Goal: Task Accomplishment & Management: Manage account settings

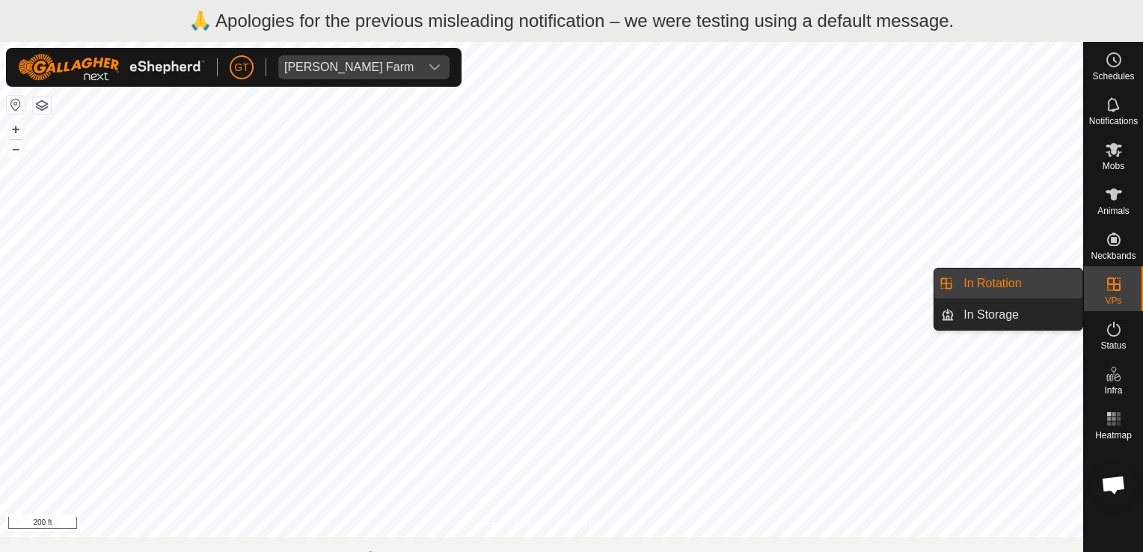
click at [1108, 286] on icon at bounding box center [1114, 284] width 18 height 18
click at [1004, 280] on link "In Rotation" at bounding box center [1018, 283] width 128 height 30
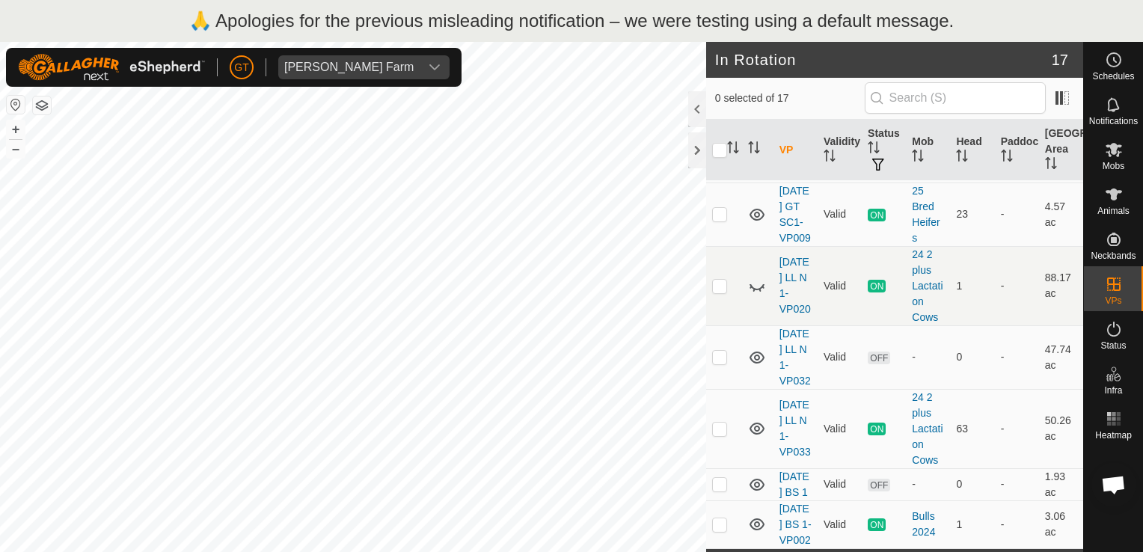
scroll to position [824, 0]
checkbox input "true"
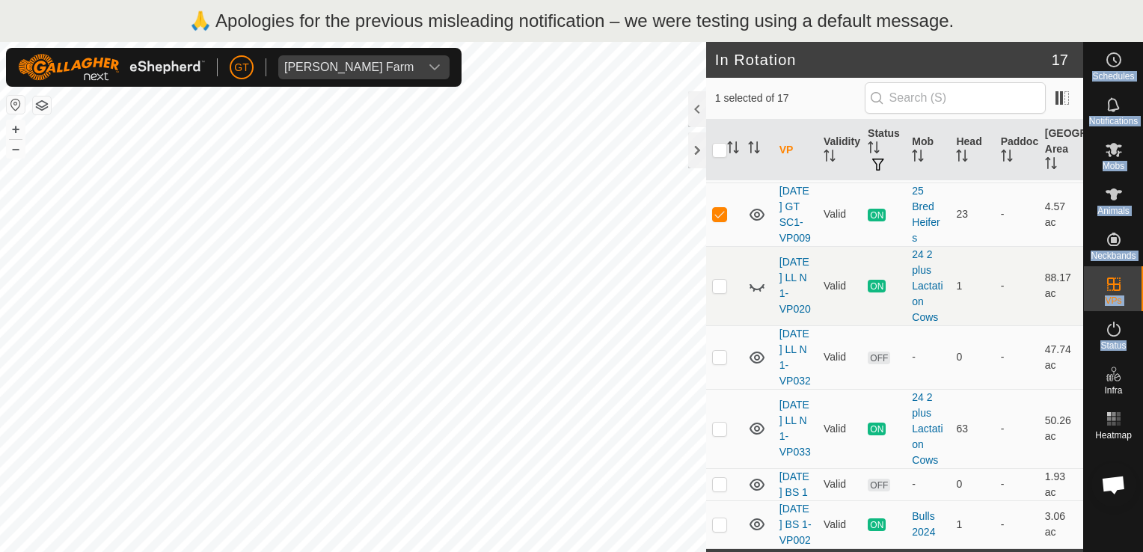
drag, startPoint x: 1140, startPoint y: 346, endPoint x: 1145, endPoint y: 373, distance: 28.2
click at [1142, 373] on html "🙏 Apologies for the previous misleading notification – we were testing using a …" at bounding box center [571, 276] width 1143 height 552
drag, startPoint x: 1145, startPoint y: 373, endPoint x: 1070, endPoint y: 371, distance: 74.8
click at [1070, 371] on td "47.74 ac" at bounding box center [1061, 357] width 44 height 64
click at [16, 145] on button "–" at bounding box center [16, 149] width 18 height 18
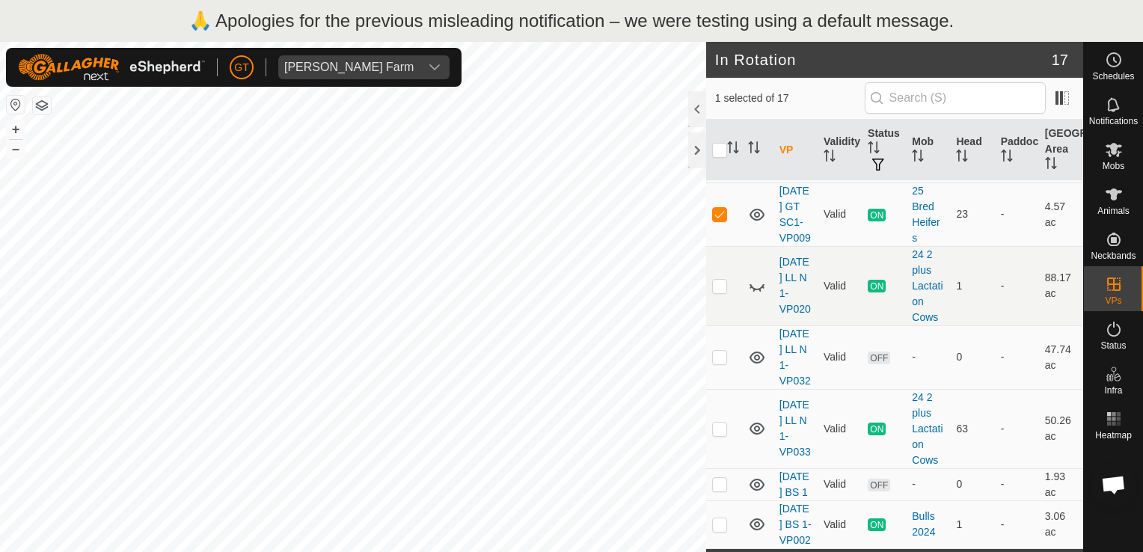
click at [44, 103] on button "button" at bounding box center [42, 105] width 18 height 18
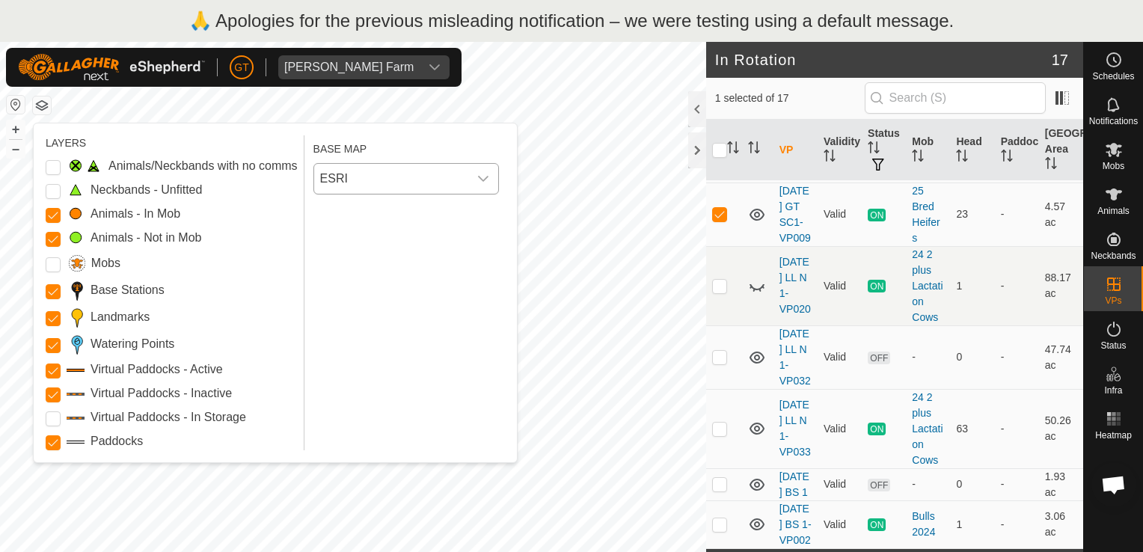
click at [489, 174] on icon "dropdown trigger" at bounding box center [483, 179] width 12 height 12
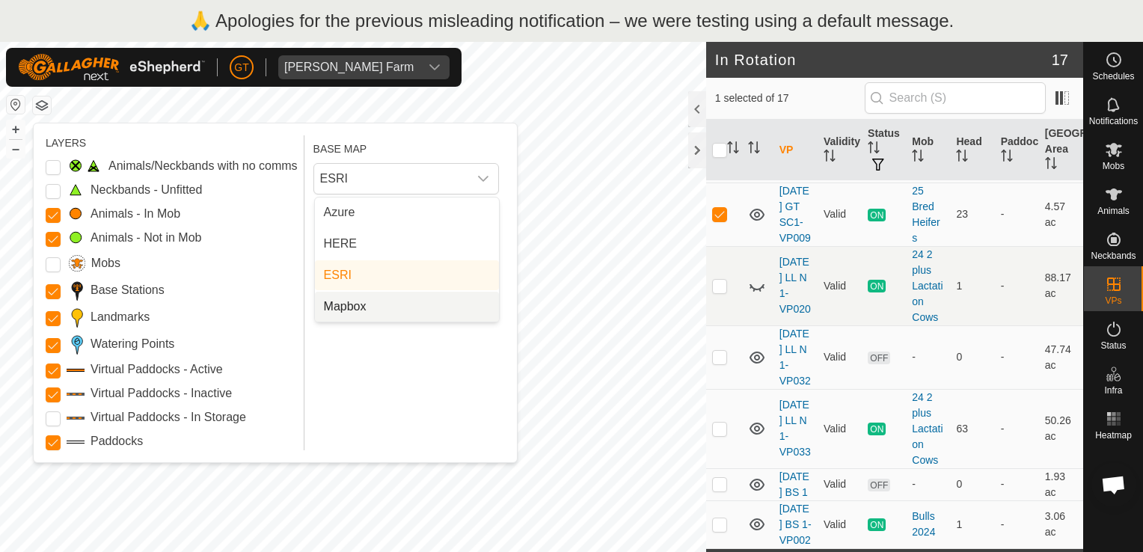
click at [459, 355] on div "BASE MAP ESRI Azure HERE ESRI Mapbox" at bounding box center [408, 292] width 191 height 315
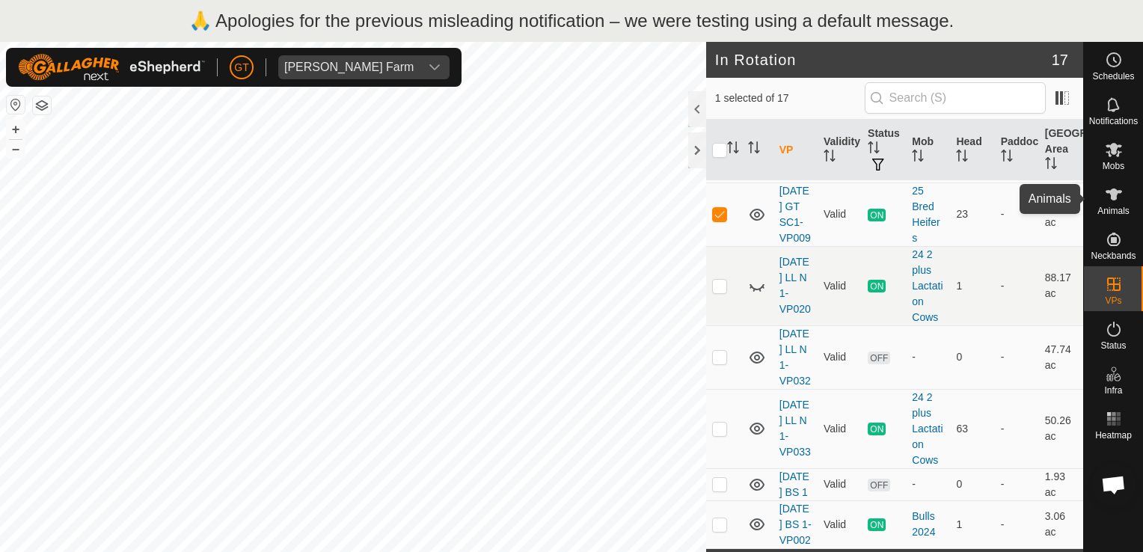
click at [1108, 204] on es-animals-svg-icon at bounding box center [1113, 194] width 27 height 24
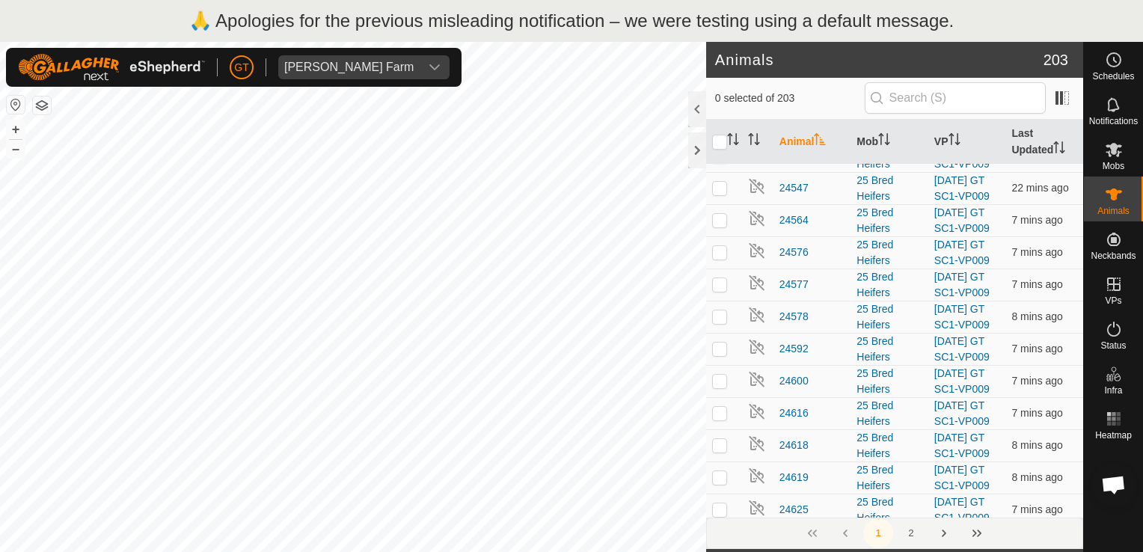
scroll to position [224, 0]
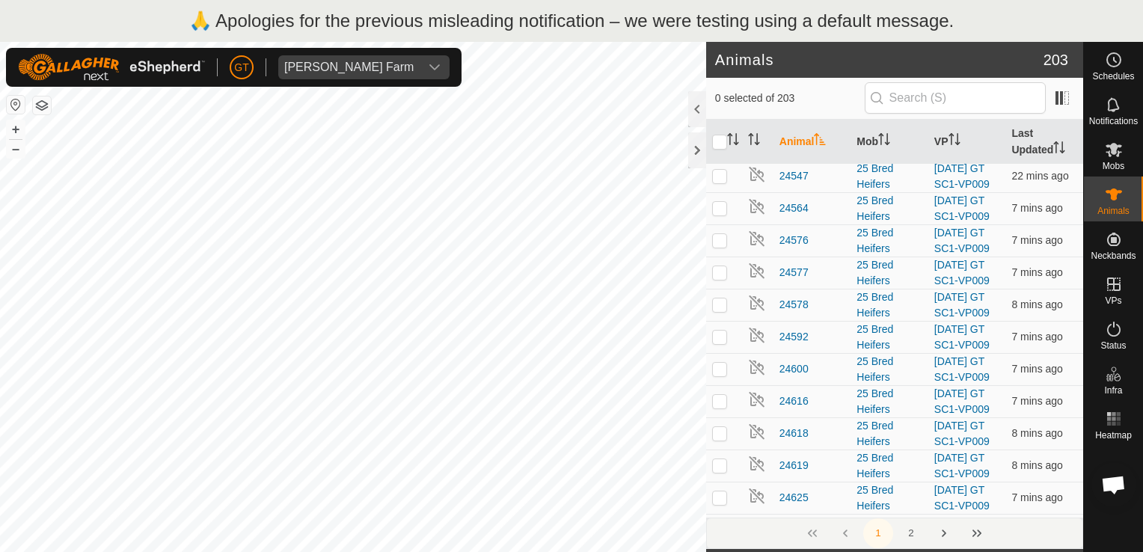
click at [811, 532] on div "1 2" at bounding box center [894, 533] width 377 height 31
click at [814, 532] on div "1 2" at bounding box center [894, 533] width 377 height 31
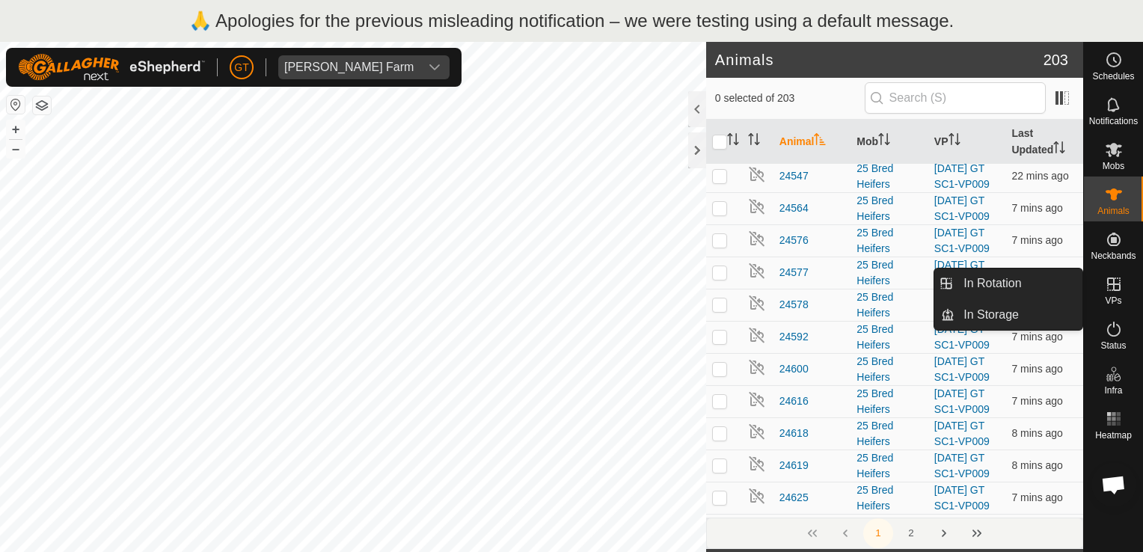
click at [1114, 289] on icon at bounding box center [1114, 284] width 18 height 18
click at [1013, 273] on link "In Rotation" at bounding box center [1018, 283] width 128 height 30
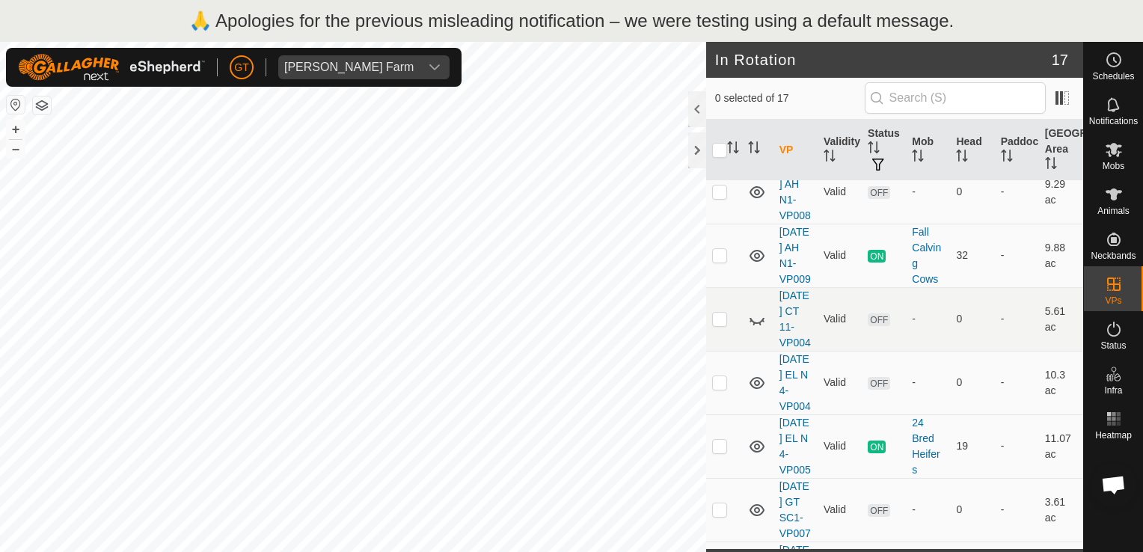
scroll to position [449, 0]
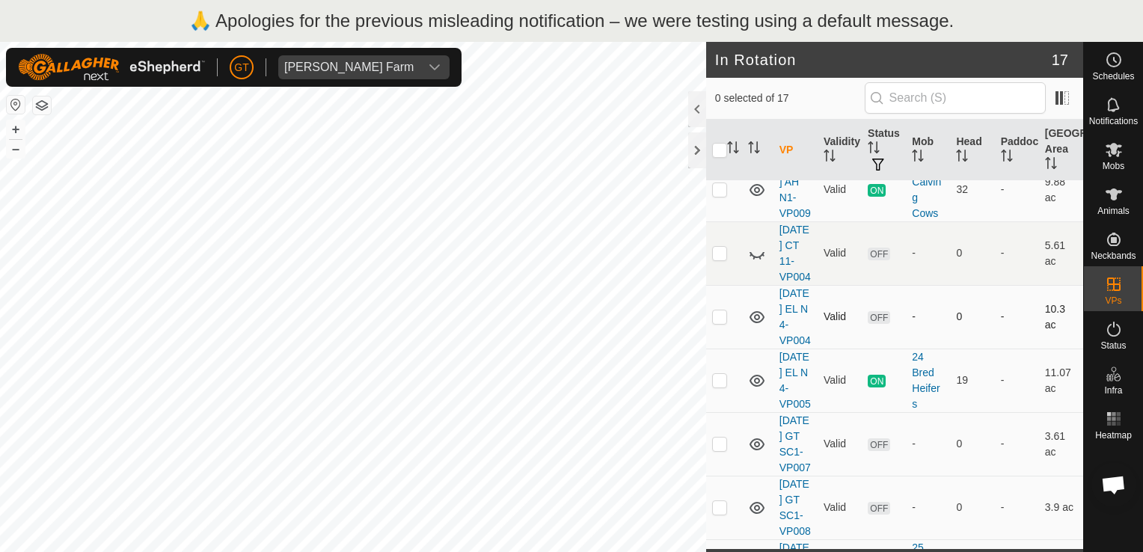
click at [950, 349] on td "0" at bounding box center [972, 317] width 44 height 64
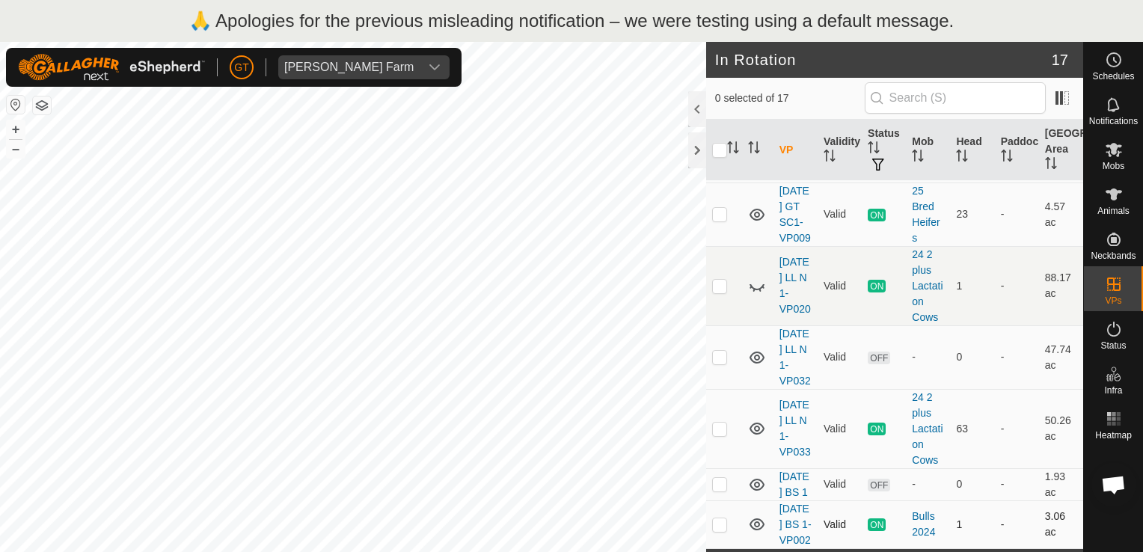
scroll to position [1273, 0]
click at [1119, 482] on span "Open chat" at bounding box center [1113, 486] width 25 height 21
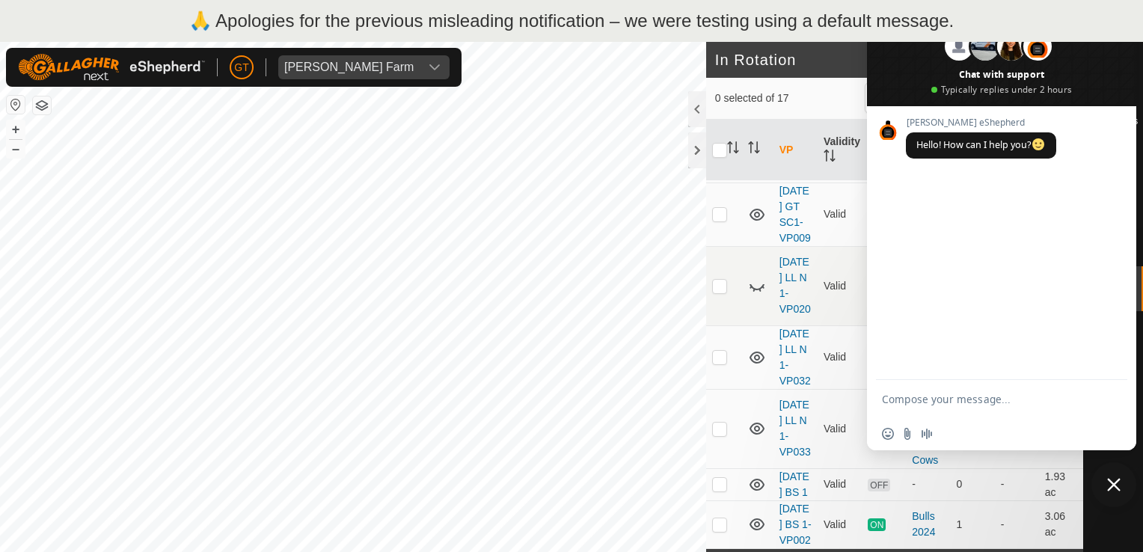
click at [1116, 488] on span "Close chat" at bounding box center [1113, 484] width 13 height 13
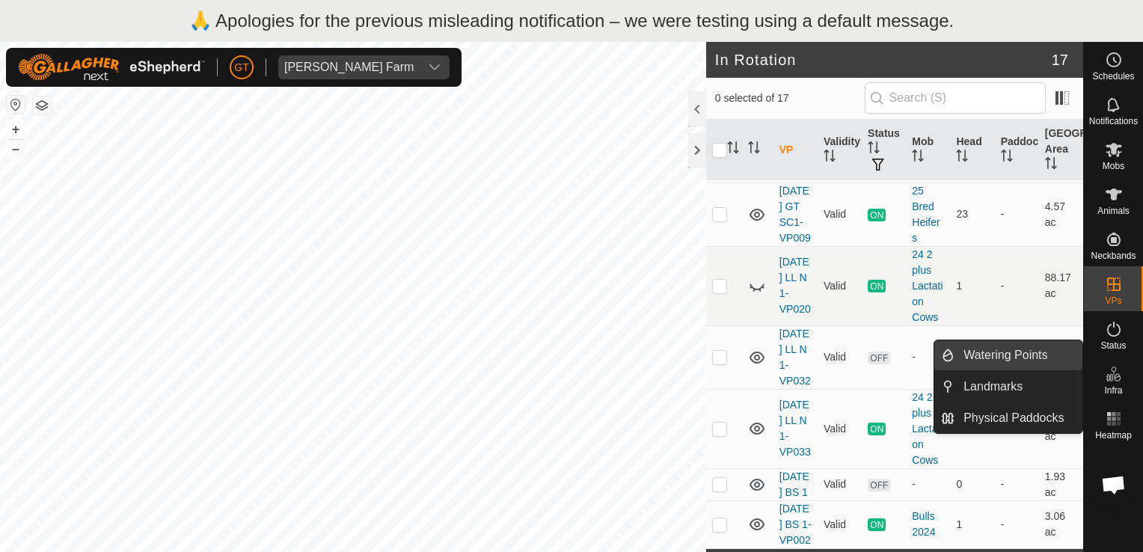
click at [1041, 349] on link "Watering Points" at bounding box center [1018, 355] width 128 height 30
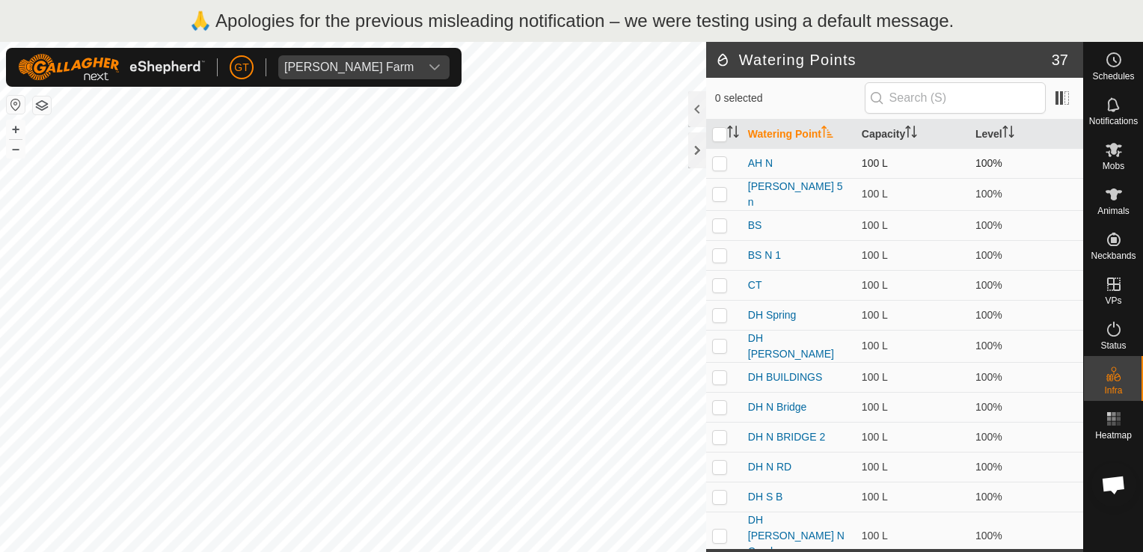
click at [788, 166] on td "AH N" at bounding box center [799, 163] width 114 height 30
click at [759, 166] on link "AH N" at bounding box center [760, 163] width 25 height 12
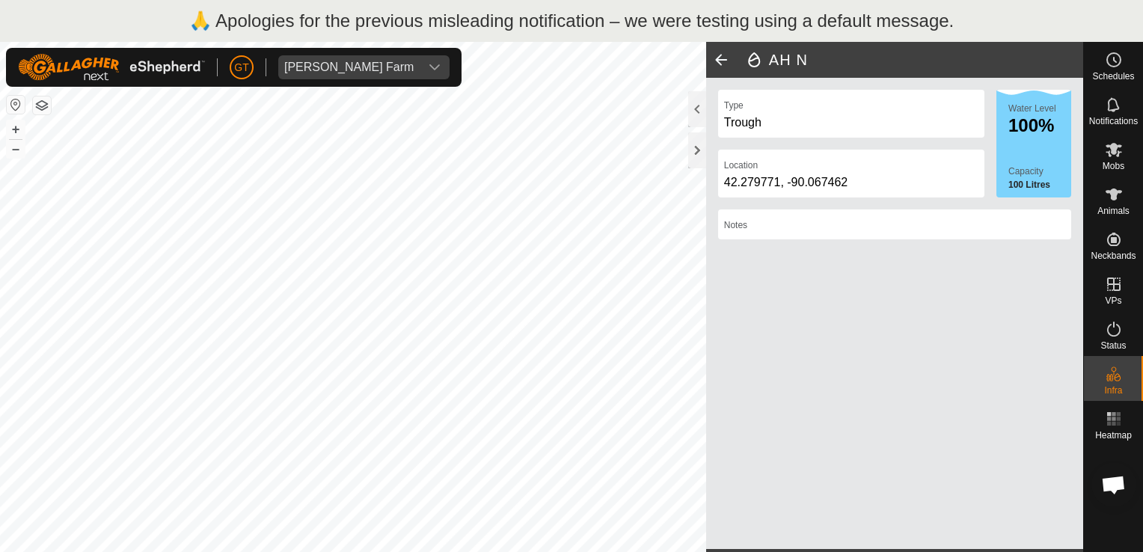
click at [880, 61] on h2 "AH N" at bounding box center [914, 60] width 338 height 18
click at [722, 55] on span at bounding box center [721, 60] width 30 height 36
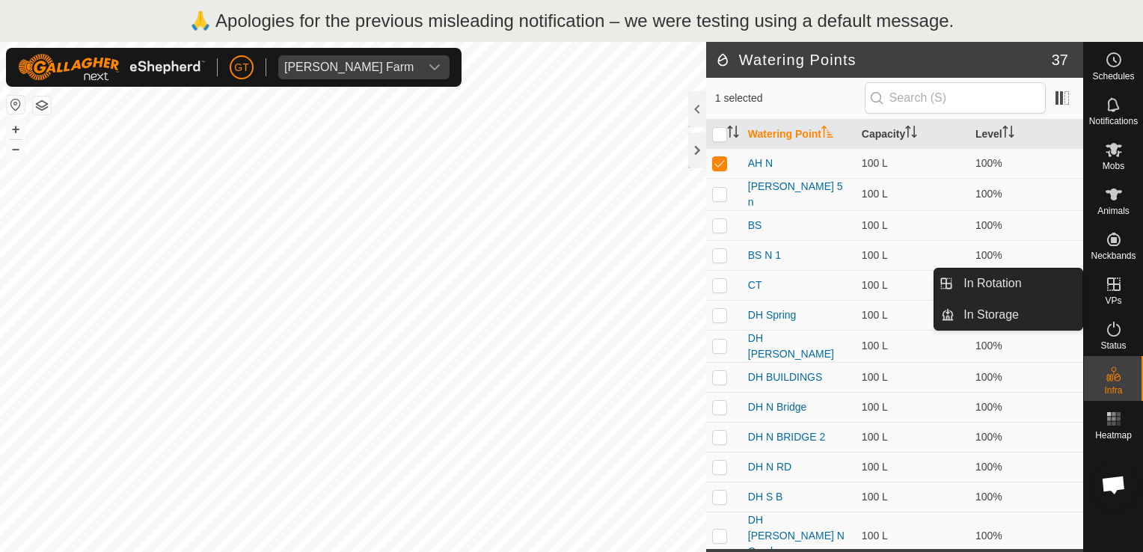
click at [1117, 286] on icon at bounding box center [1114, 284] width 18 height 18
click at [1005, 276] on link "In Rotation" at bounding box center [1018, 283] width 128 height 30
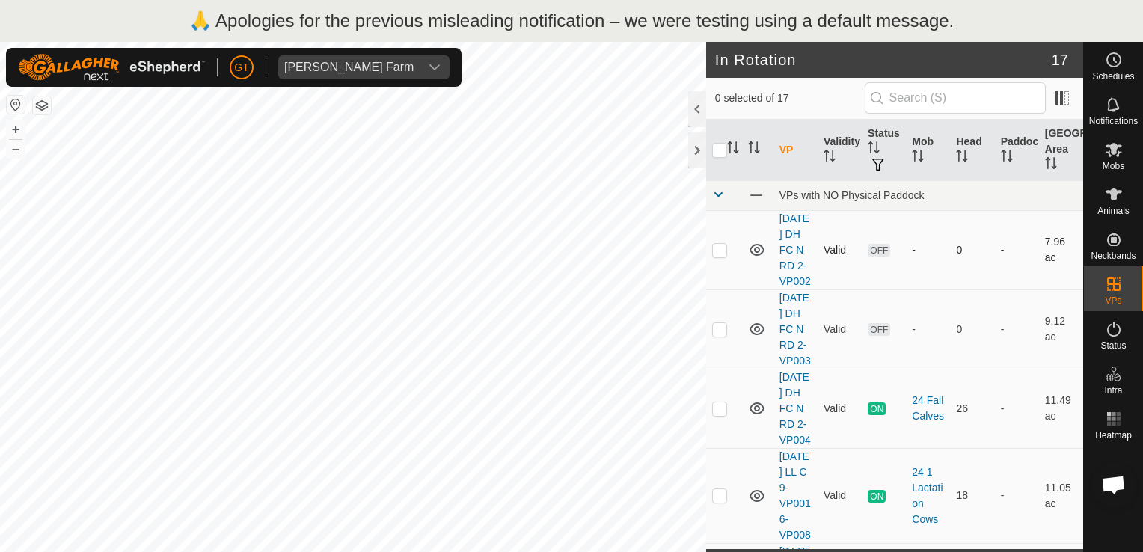
checkbox input "true"
click at [1117, 103] on icon at bounding box center [1114, 105] width 18 height 18
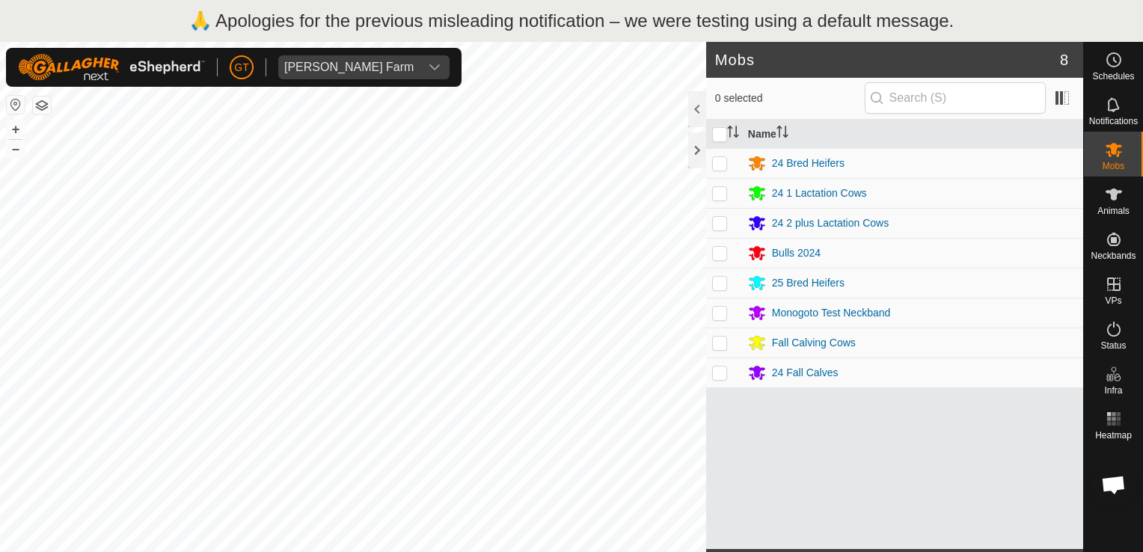
click at [741, 230] on div "Mobs 8 0 selected Name 24 Bred Heifers 24 1 Lactation Cows 24 2 plus Lactation …" at bounding box center [541, 318] width 1083 height 552
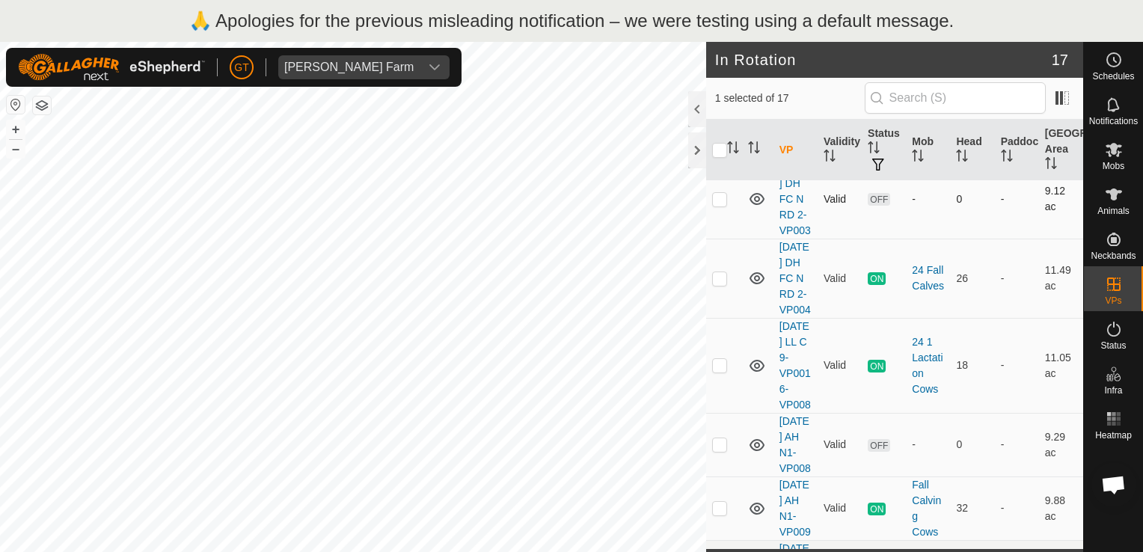
scroll to position [75, 0]
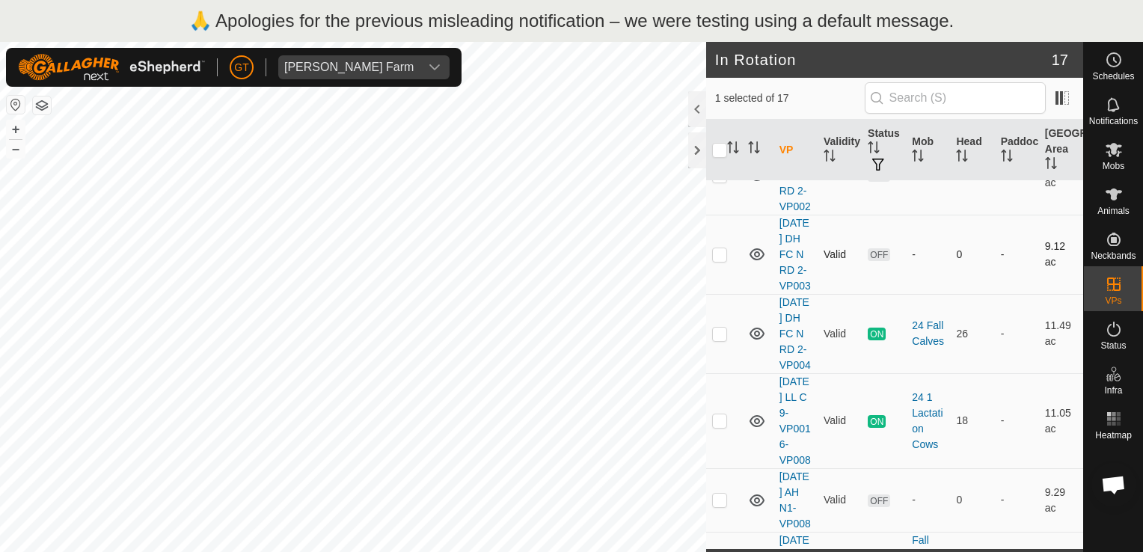
checkbox input "true"
checkbox input "false"
checkbox input "true"
click at [430, 67] on icon "dropdown trigger" at bounding box center [435, 67] width 10 height 6
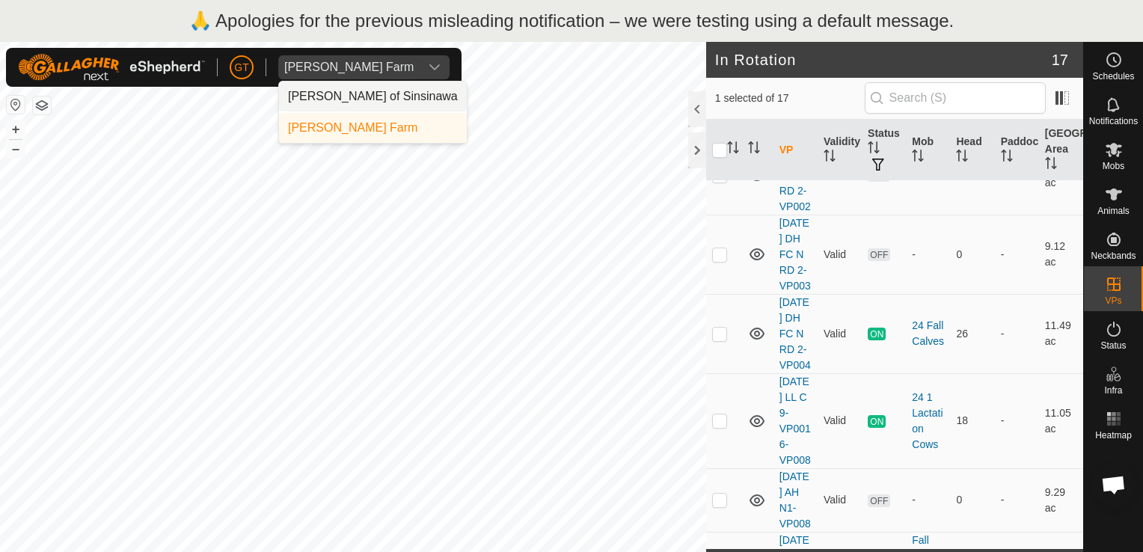
click at [359, 96] on li "[PERSON_NAME] of Sinsinawa" at bounding box center [373, 97] width 188 height 30
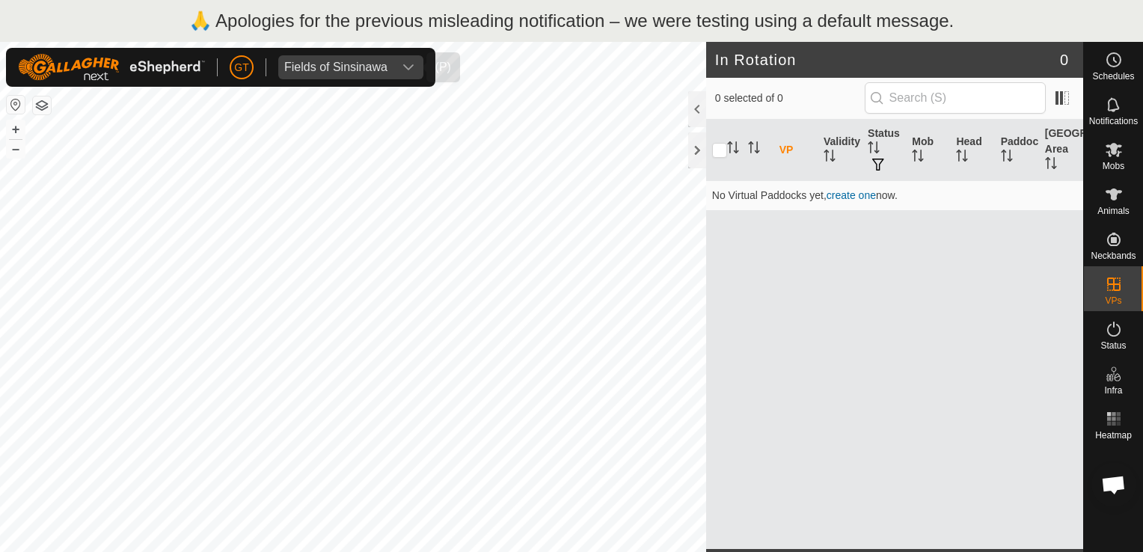
scroll to position [0, 0]
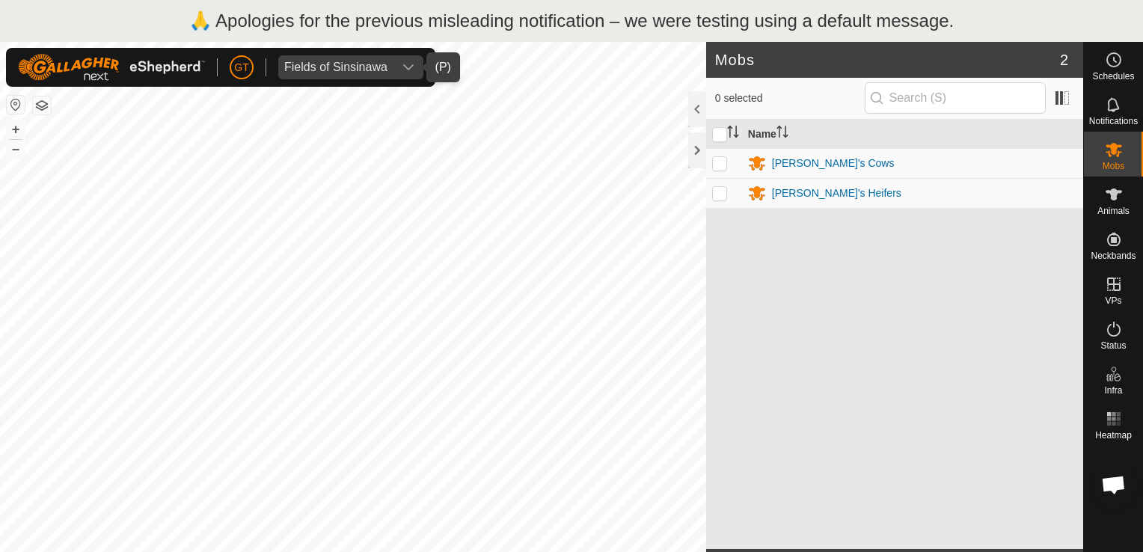
click at [404, 59] on div "dropdown trigger" at bounding box center [408, 67] width 30 height 24
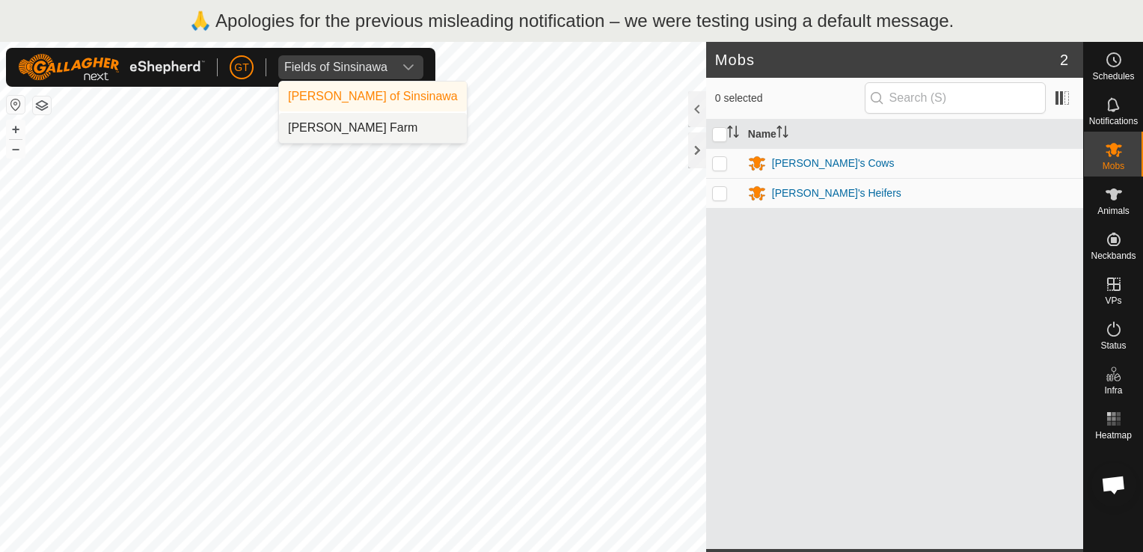
click at [371, 127] on li "[PERSON_NAME] Farm" at bounding box center [373, 128] width 188 height 30
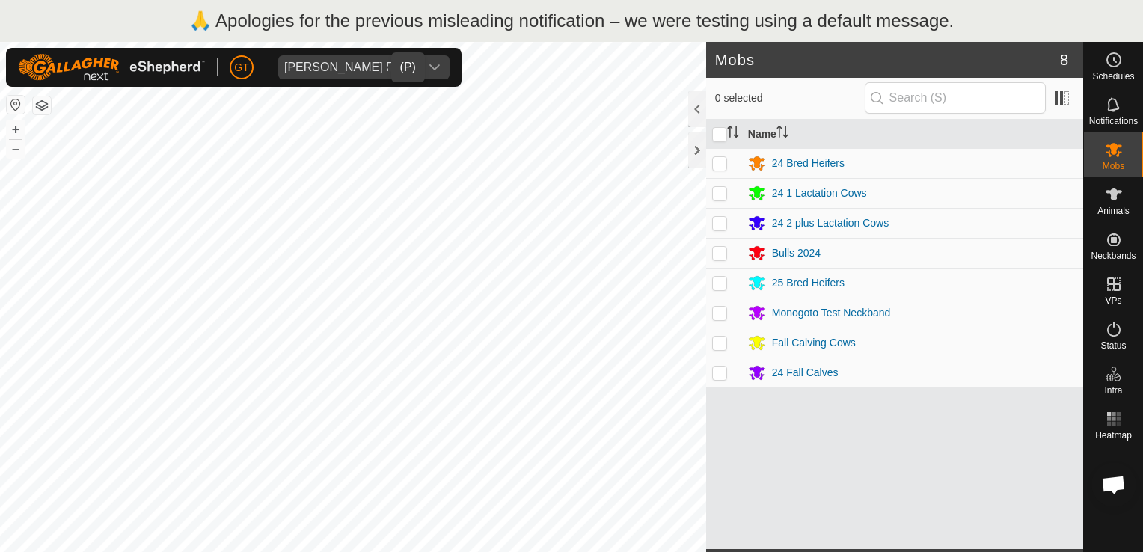
click at [718, 283] on p-checkbox at bounding box center [719, 283] width 15 height 12
click at [837, 262] on div "Mobs 8 1 selected Name 24 Bred Heifers 24 1 Lactation Cows 24 2 plus Lactation …" at bounding box center [541, 318] width 1083 height 552
click at [718, 289] on td at bounding box center [724, 283] width 36 height 30
checkbox input "false"
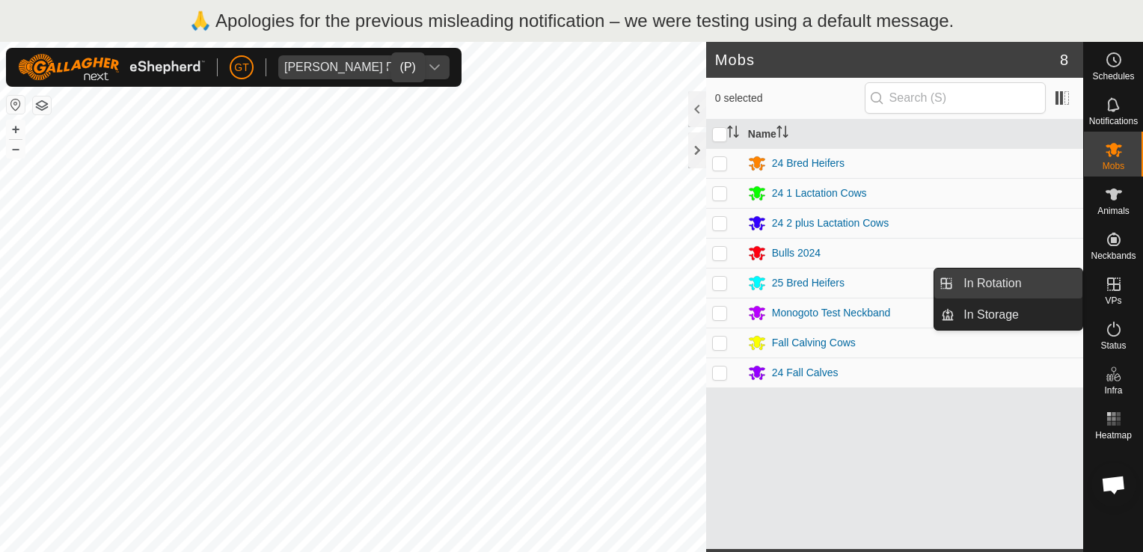
click at [1029, 283] on link "In Rotation" at bounding box center [1018, 283] width 128 height 30
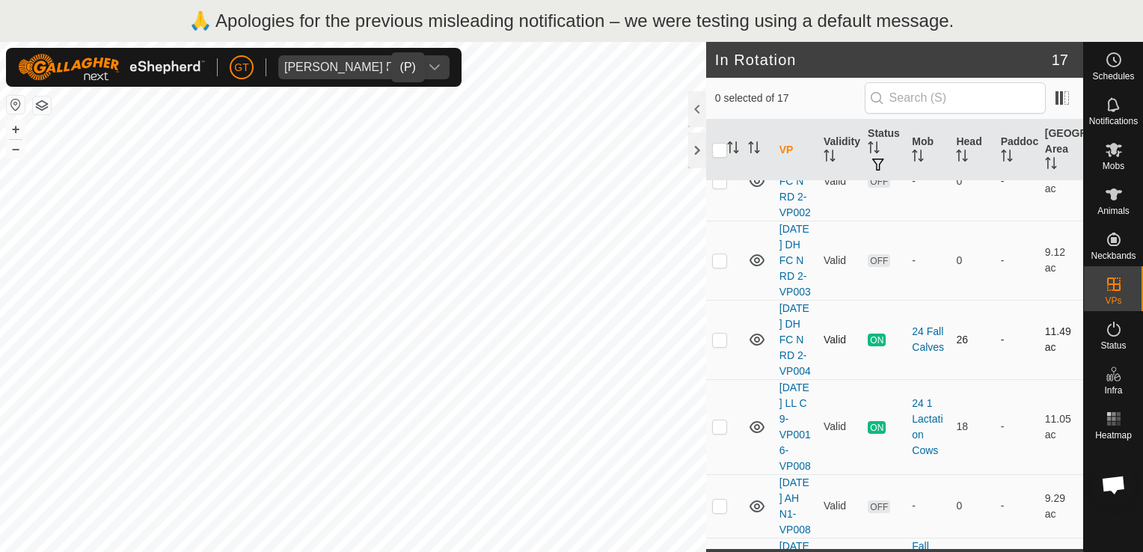
scroll to position [150, 0]
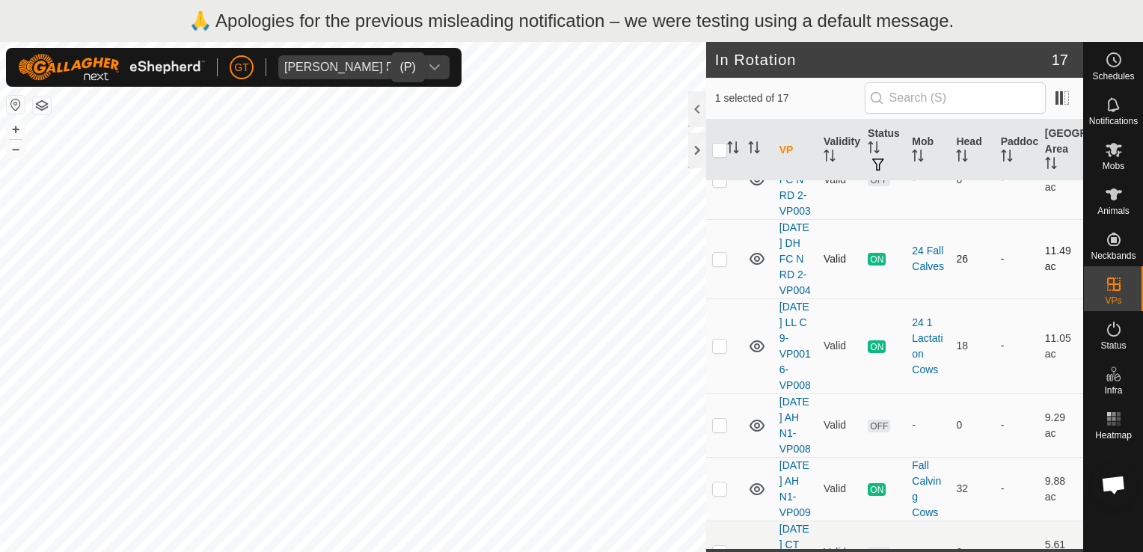
checkbox input "false"
checkbox input "true"
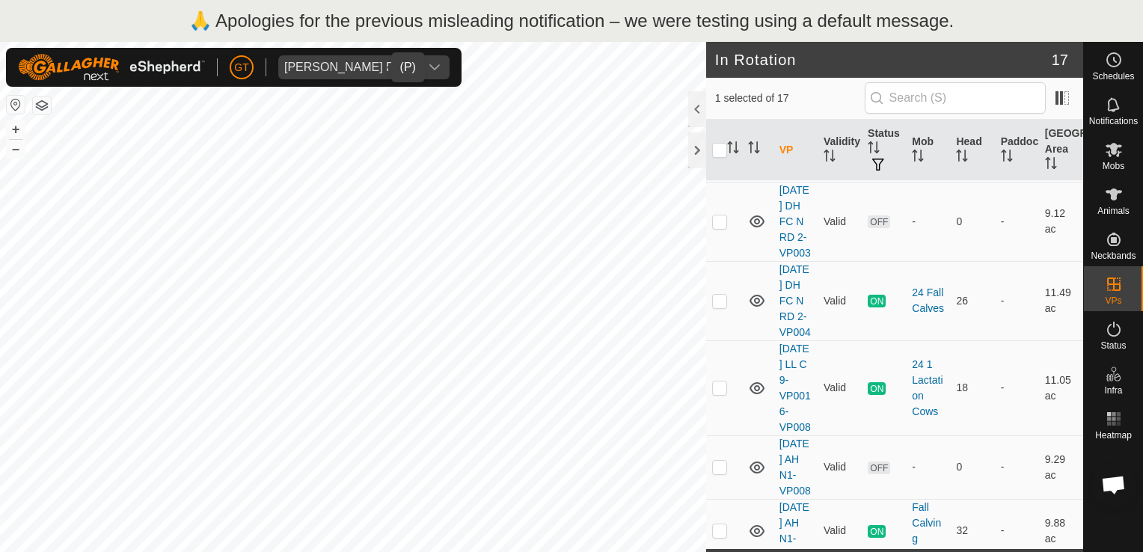
scroll to position [75, 0]
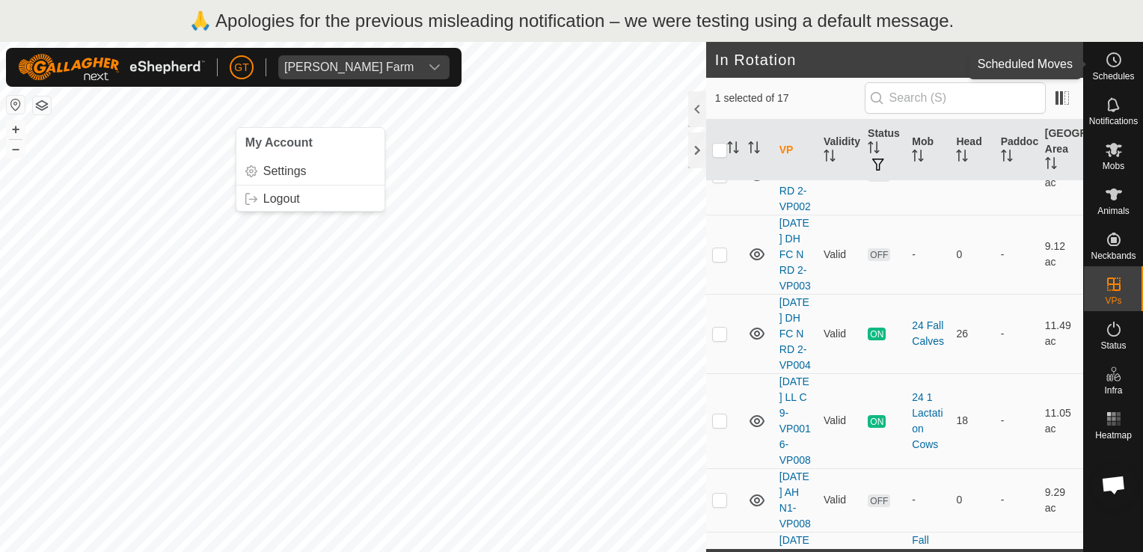
click at [1109, 60] on icon at bounding box center [1114, 60] width 18 height 18
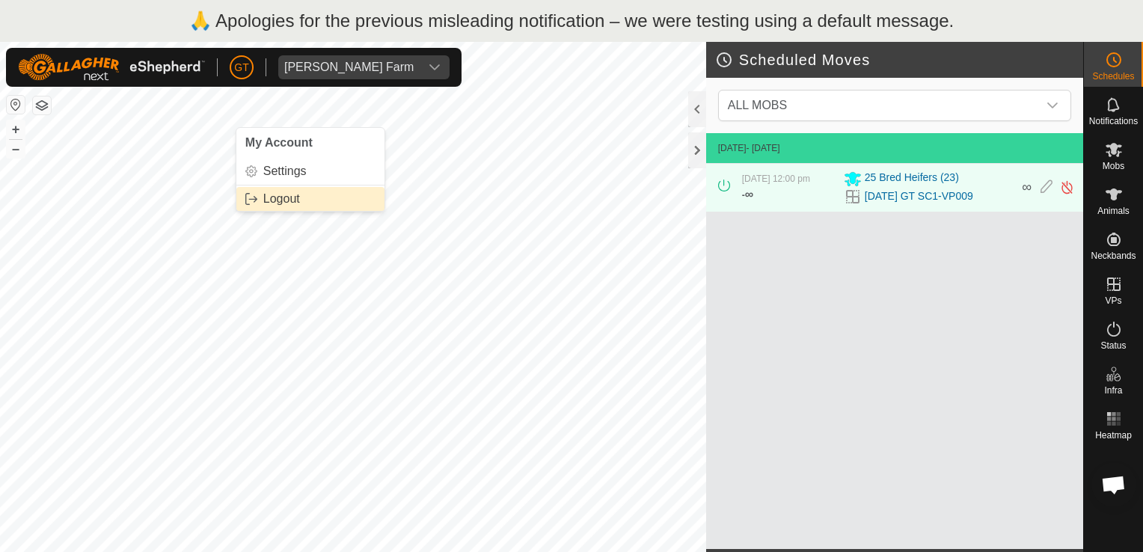
click at [300, 199] on link "Logout" at bounding box center [310, 199] width 148 height 24
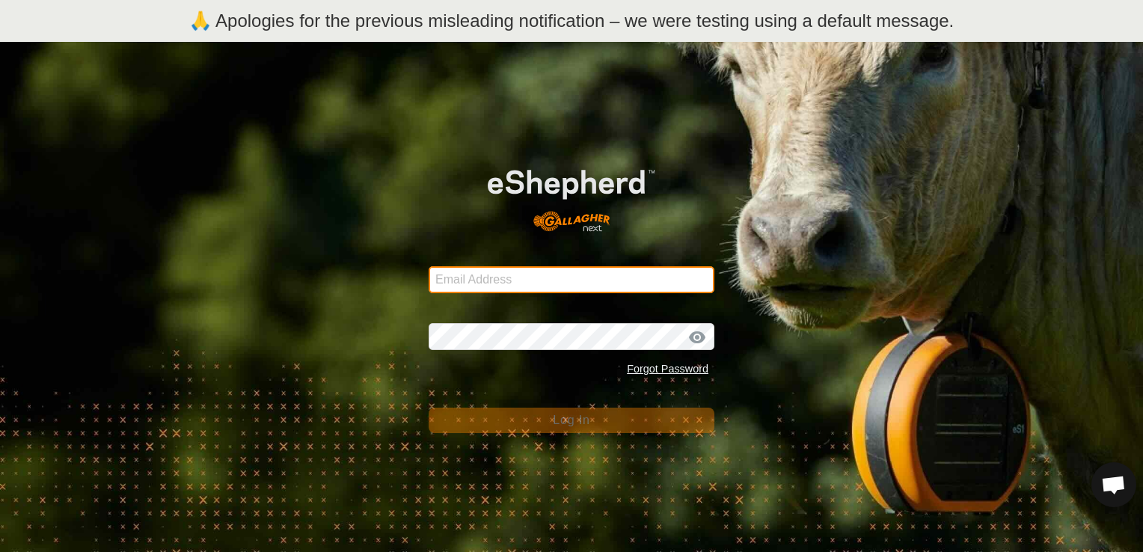
type input "gt5779b@gmail.com"
